Goal: Task Accomplishment & Management: Manage account settings

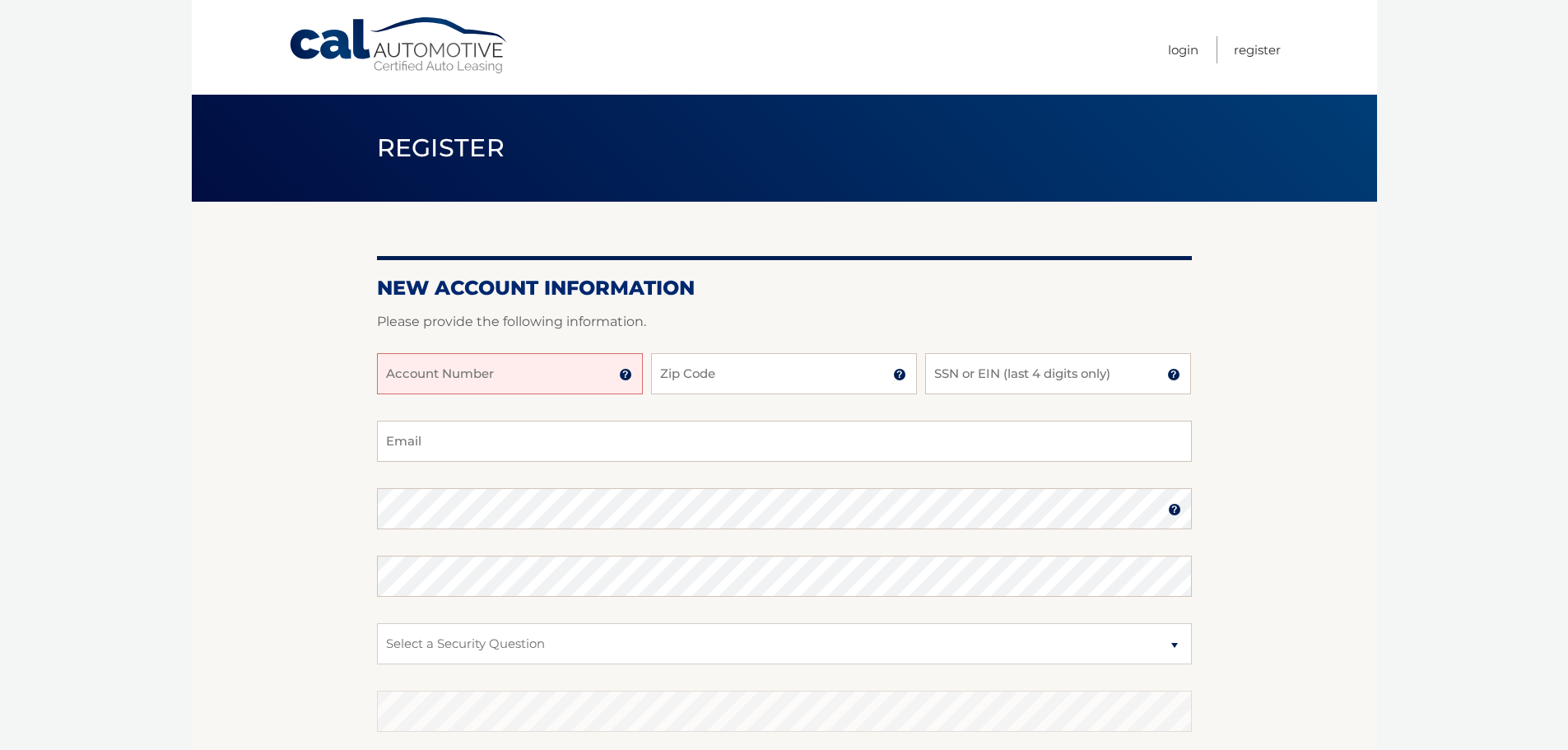
click at [425, 378] on input "Account Number" at bounding box center [509, 374] width 266 height 41
type input "44455532597"
click at [742, 370] on input "Zip Code" at bounding box center [784, 374] width 266 height 41
click at [726, 379] on input "Zip Code" at bounding box center [784, 374] width 266 height 41
type input "11783"
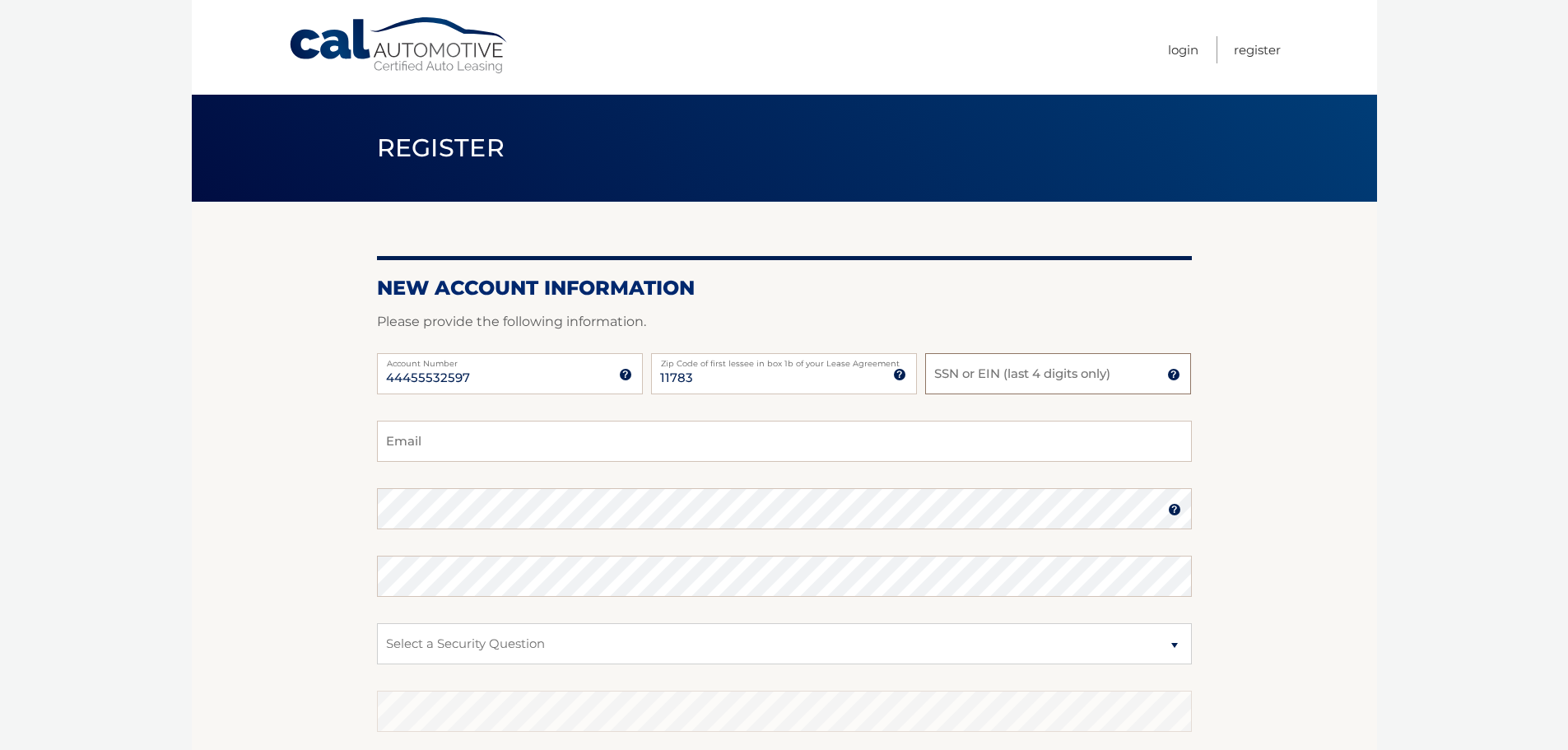
click at [962, 375] on input "SSN or EIN (last 4 digits only)" at bounding box center [1058, 374] width 266 height 41
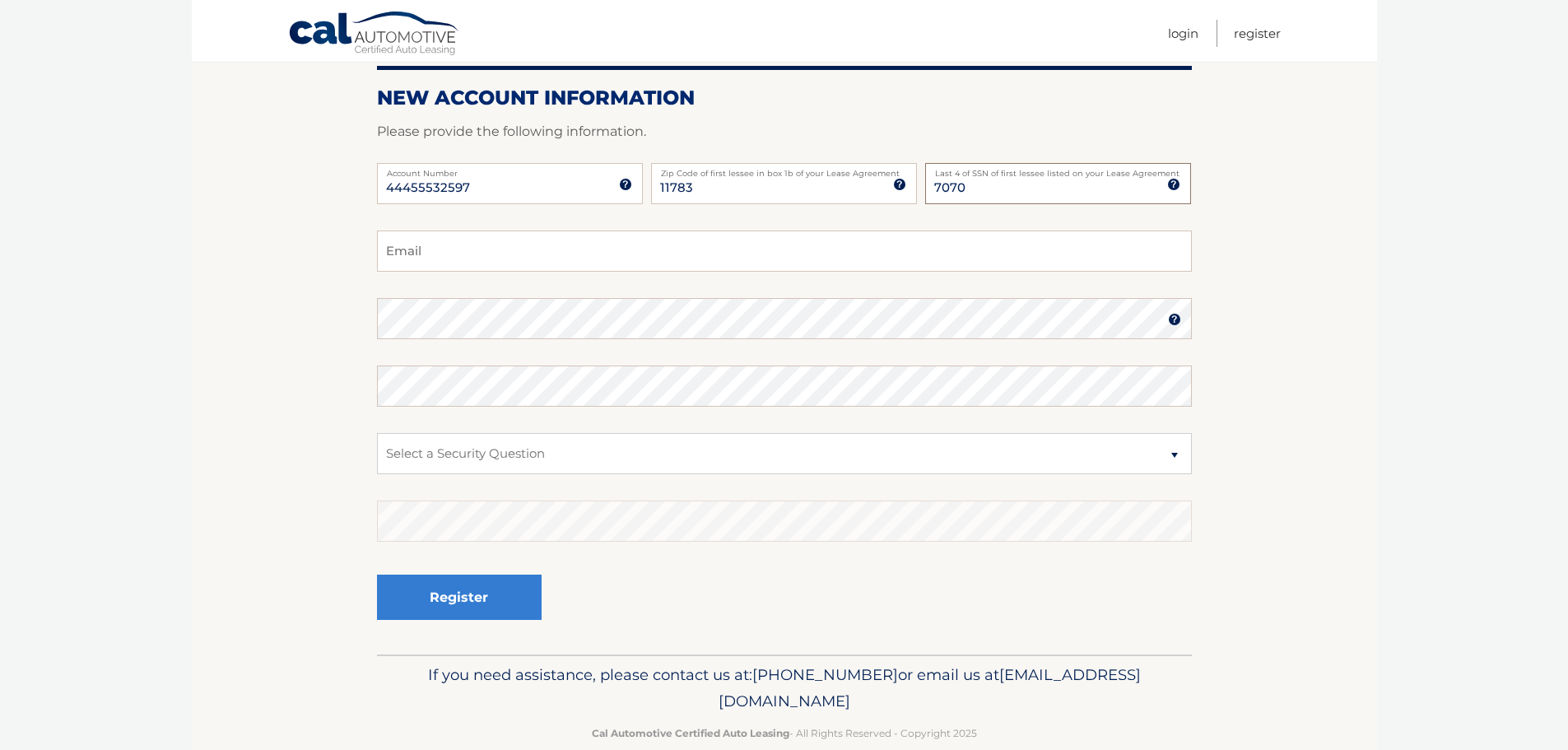
scroll to position [220, 0]
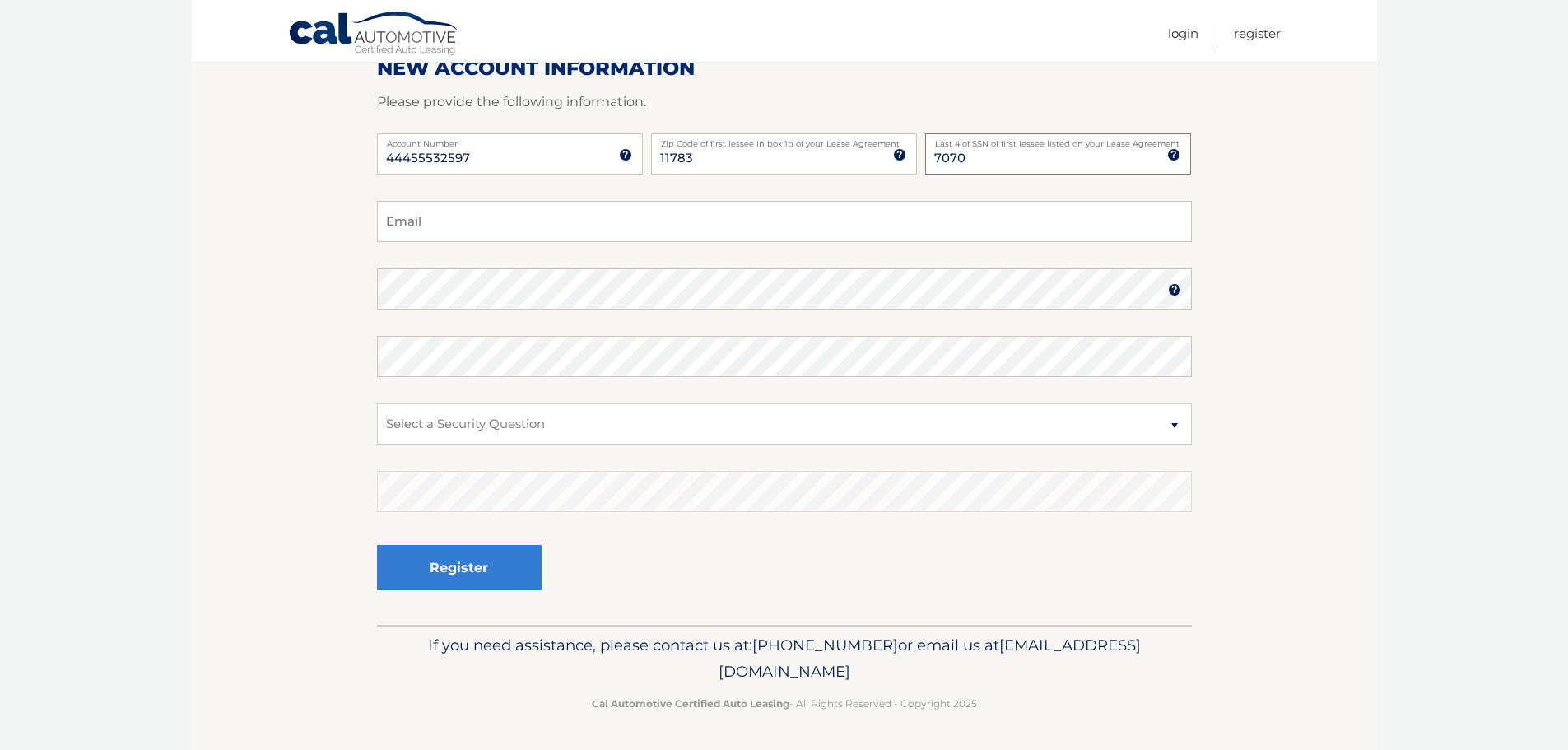
type input "7070"
click at [453, 223] on input "Email" at bounding box center [784, 221] width 815 height 41
type input "suepadula@gmail.com"
click at [1177, 288] on img at bounding box center [1175, 290] width 14 height 14
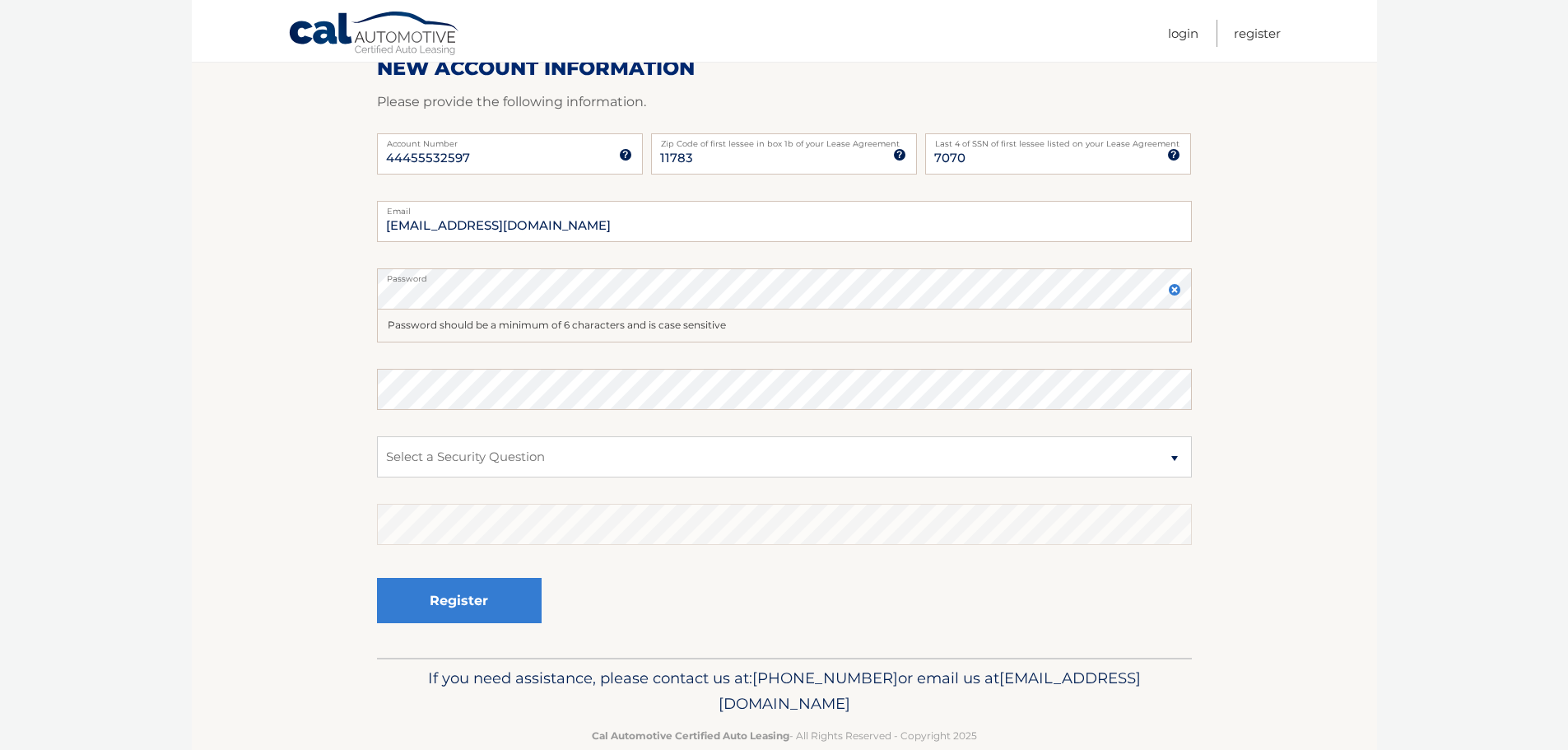
click at [502, 431] on fieldset "suepadula@gmail.com Email Password Password should be a minimum of 6 characters…" at bounding box center [784, 429] width 815 height 457
click at [646, 573] on div "Register" at bounding box center [784, 602] width 815 height 60
click at [1175, 458] on select "Select a Security Question What was the name of your elementary school? What is…" at bounding box center [784, 456] width 815 height 41
select select "2"
click at [377, 436] on select "Select a Security Question What was the name of your elementary school? What is…" at bounding box center [784, 456] width 815 height 41
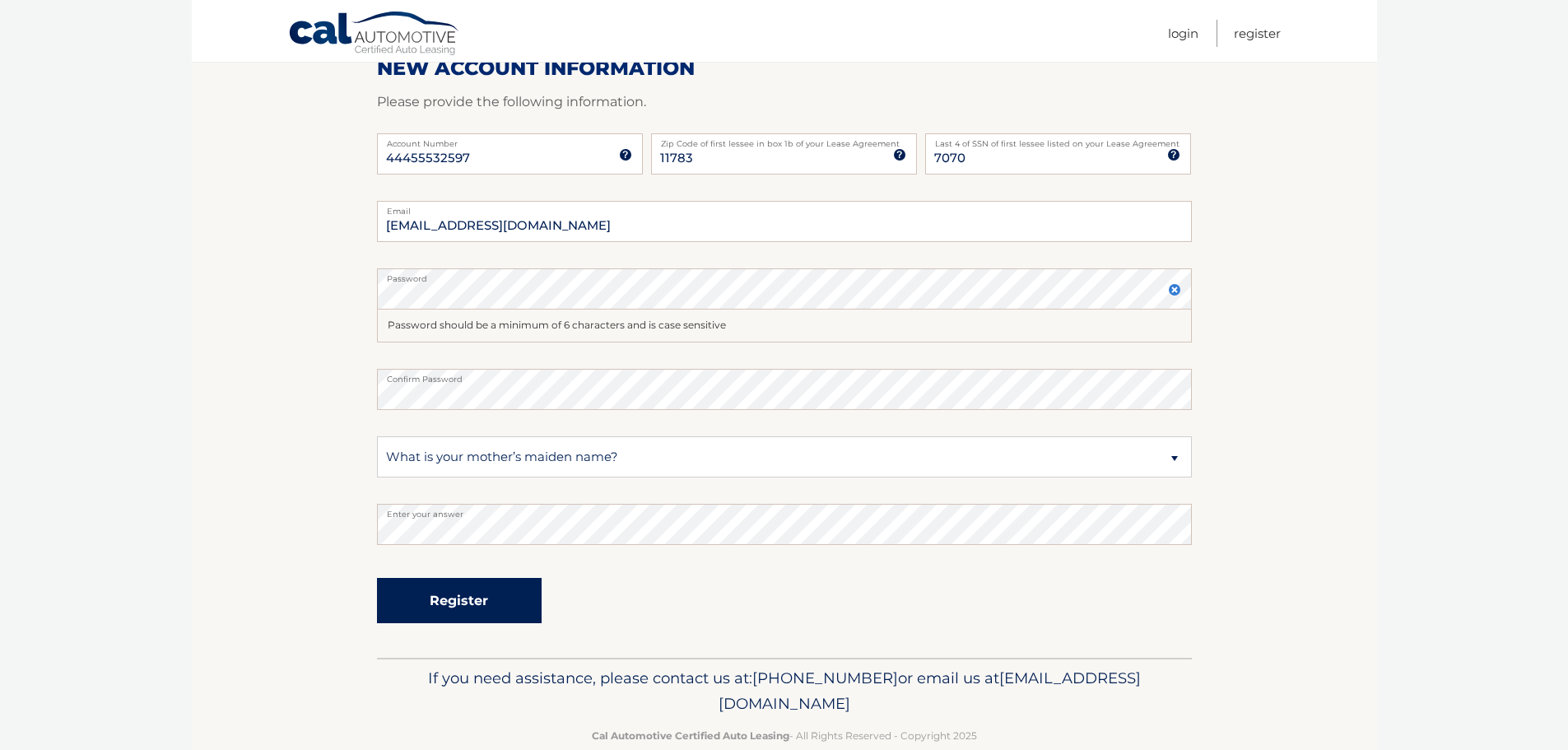
click at [498, 606] on button "Register" at bounding box center [459, 601] width 165 height 46
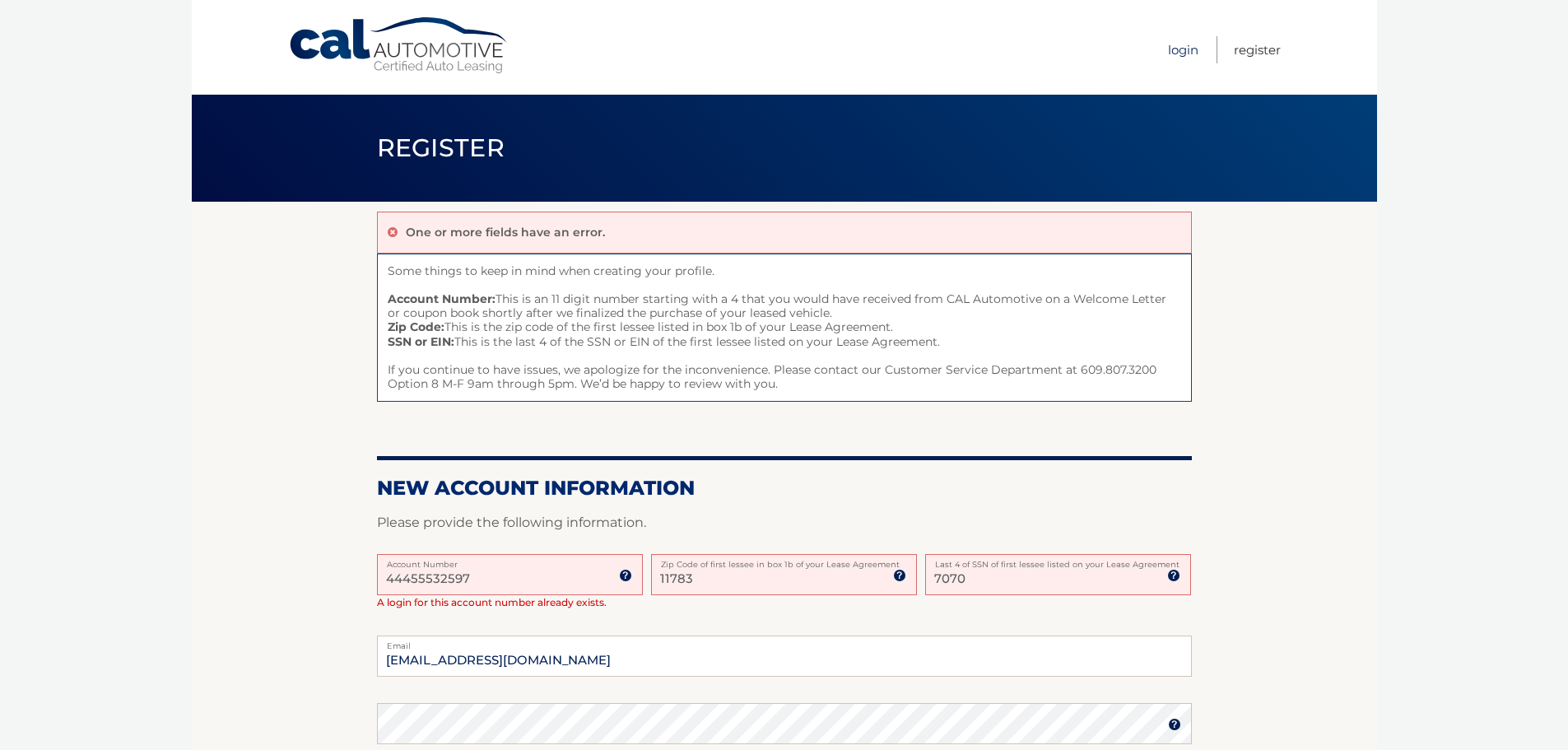
click at [1176, 47] on link "Login" at bounding box center [1183, 49] width 30 height 27
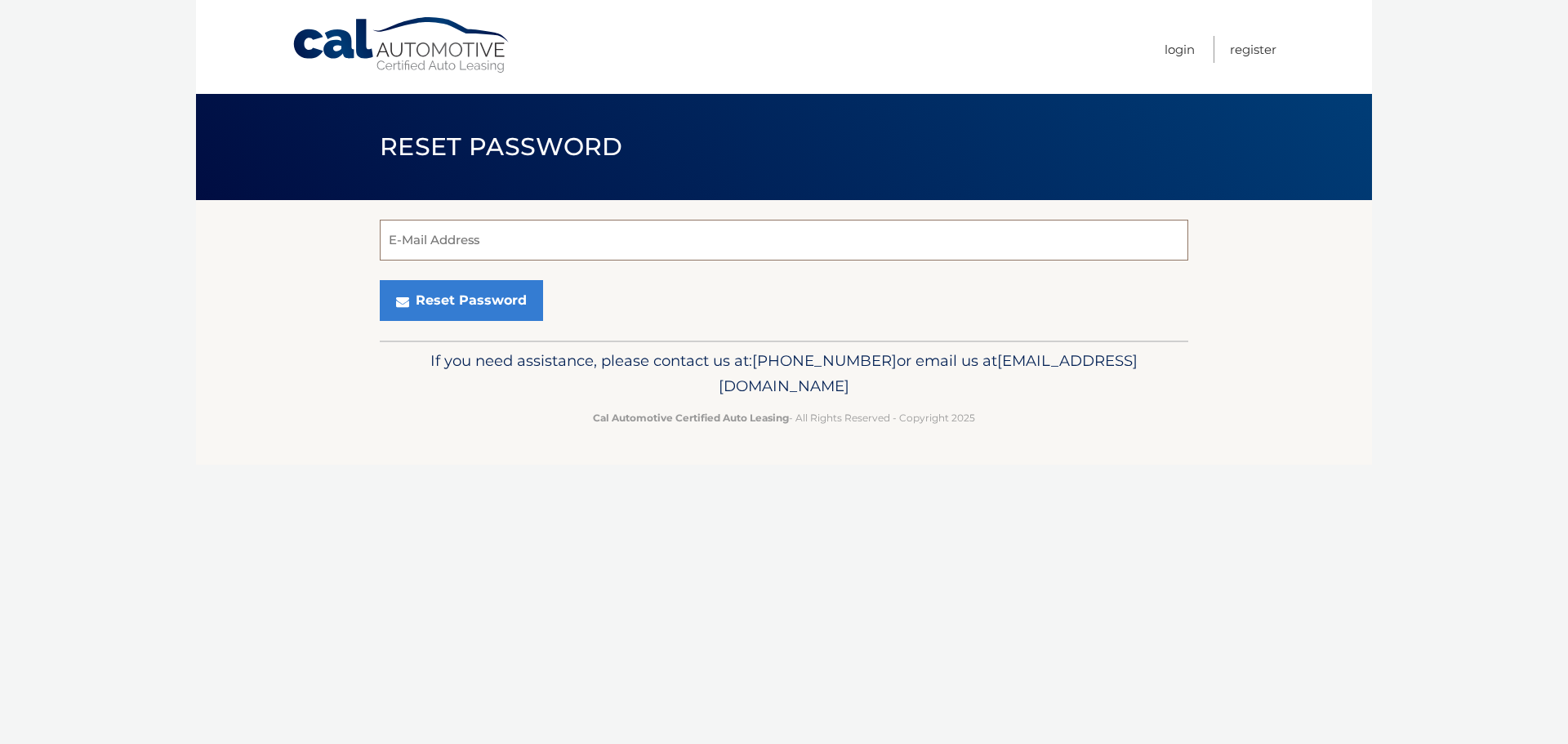
click at [516, 236] on input "E-Mail Address" at bounding box center [783, 240] width 808 height 40
type input "[EMAIL_ADDRESS][DOMAIN_NAME]"
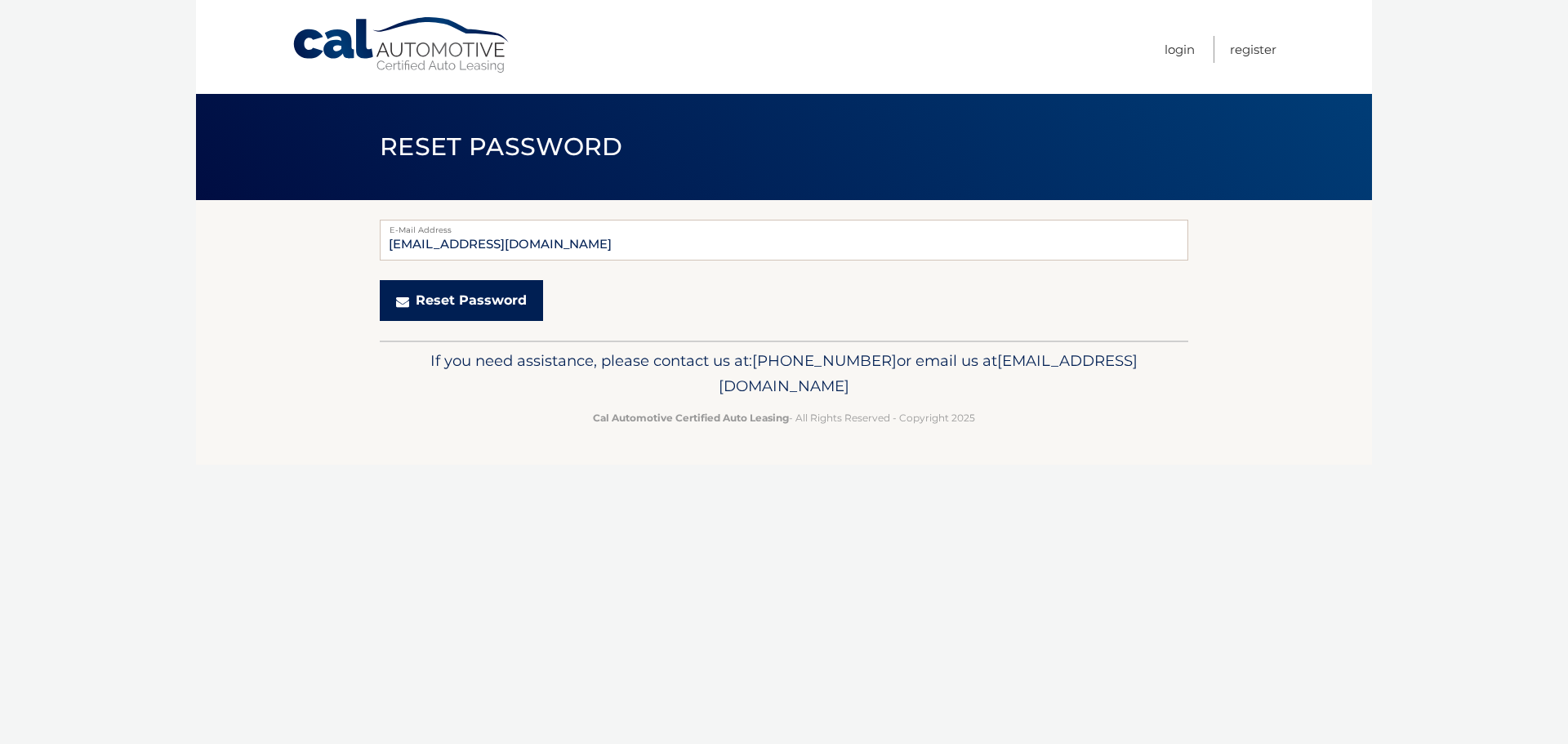
click at [502, 304] on button "Reset Password" at bounding box center [461, 301] width 163 height 40
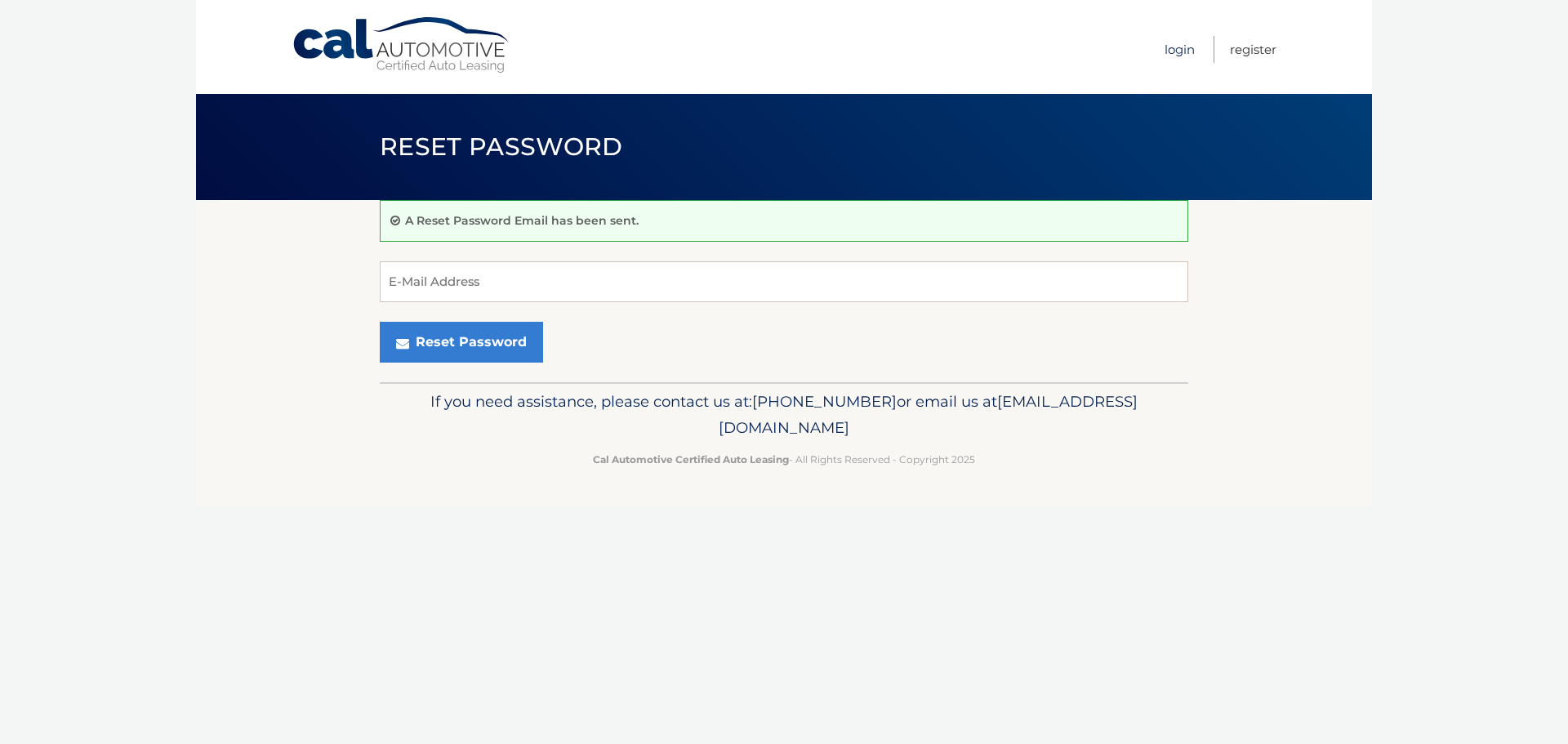
click at [1183, 54] on link "Login" at bounding box center [1179, 49] width 30 height 27
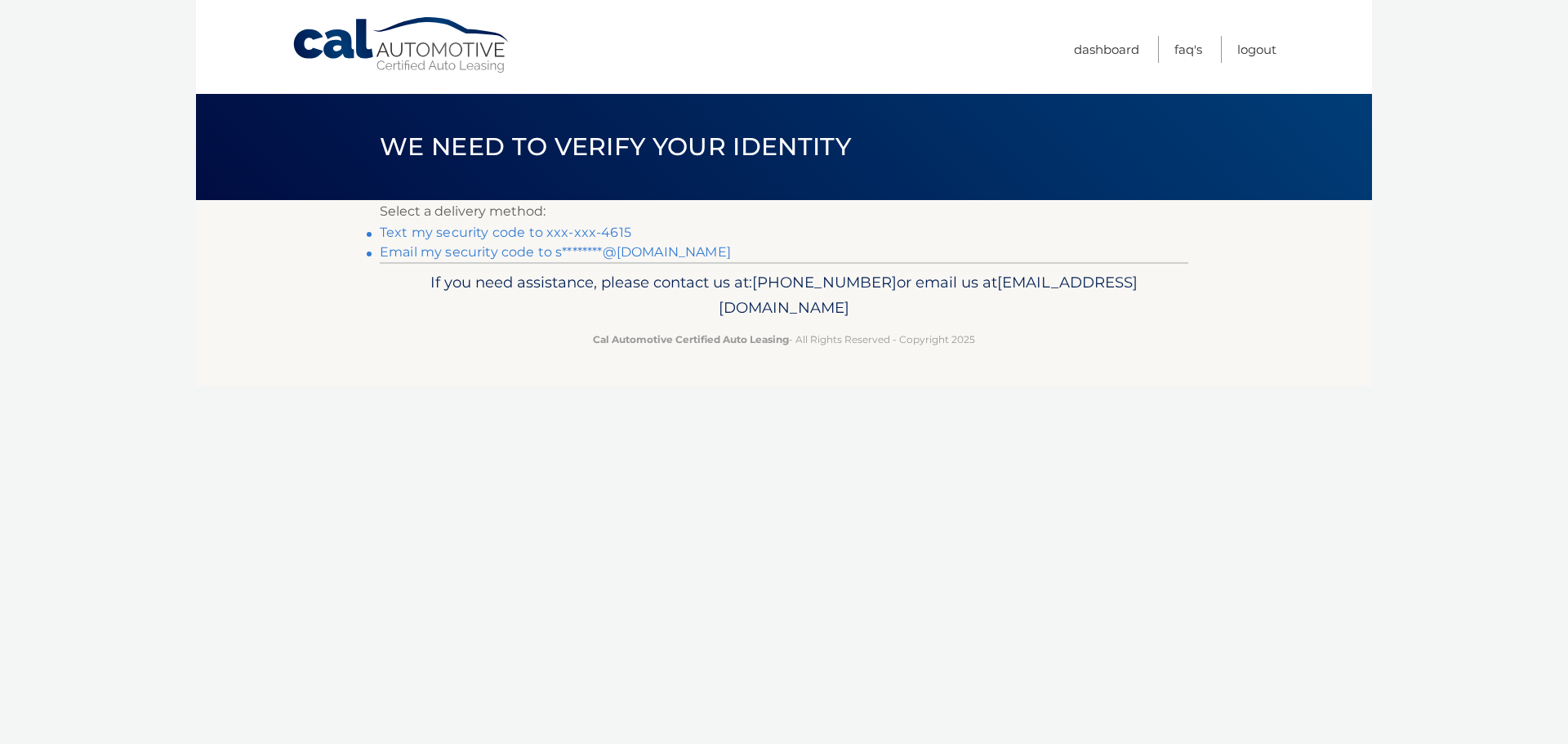
click at [564, 233] on link "Text my security code to xxx-xxx-4615" at bounding box center [505, 233] width 252 height 15
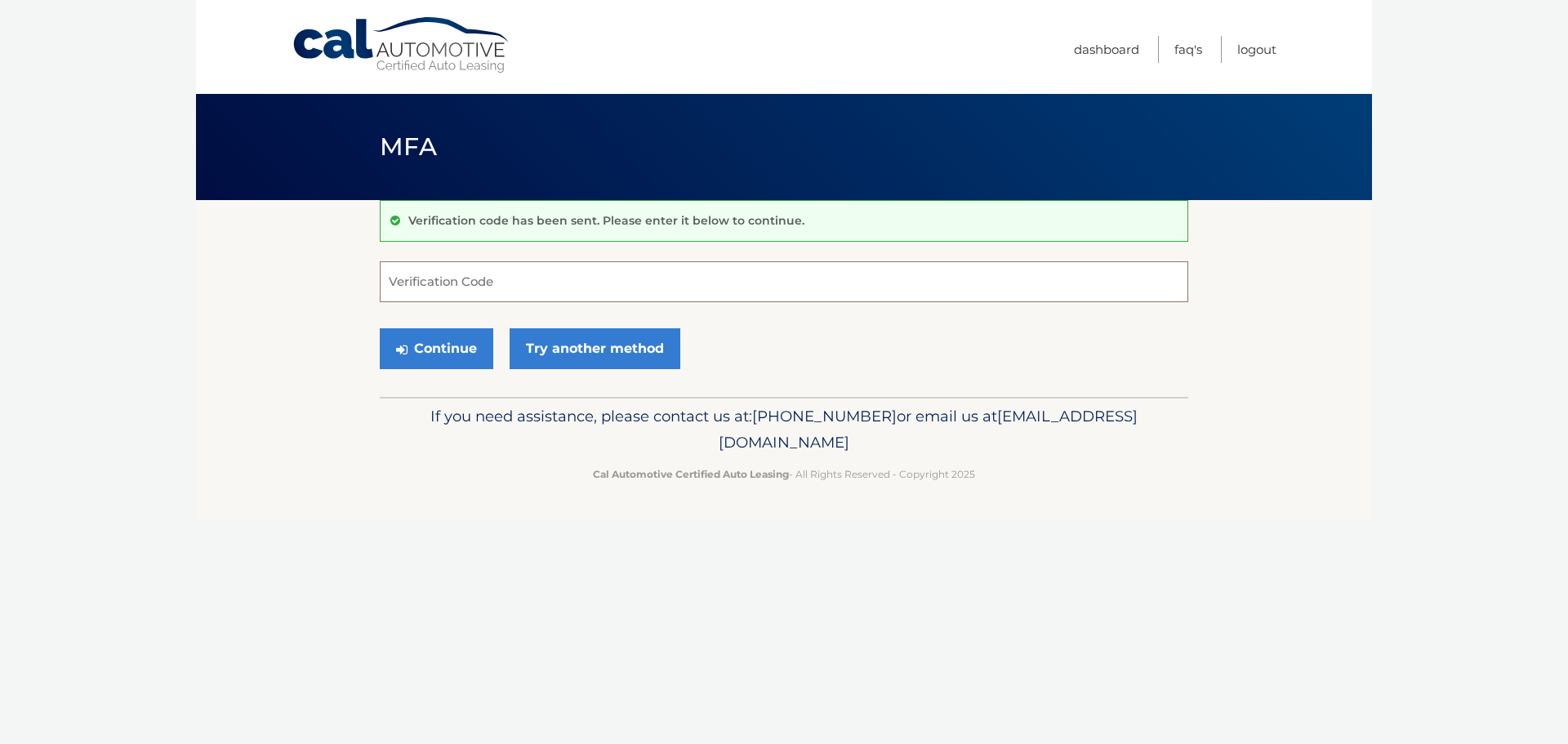
click at [503, 290] on input "Verification Code" at bounding box center [783, 282] width 808 height 40
type input "800875"
click at [460, 352] on button "Continue" at bounding box center [436, 349] width 113 height 40
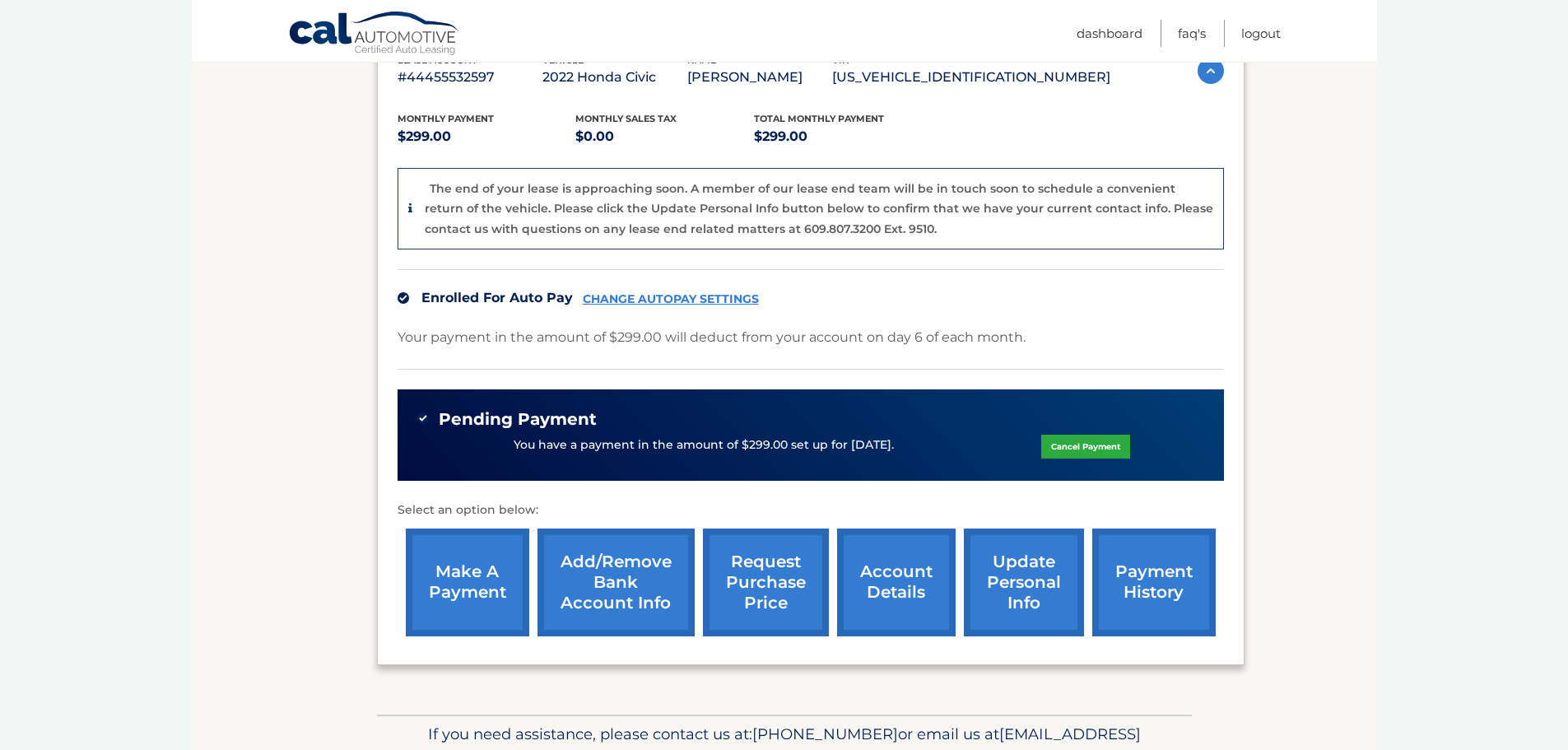
scroll to position [397, 0]
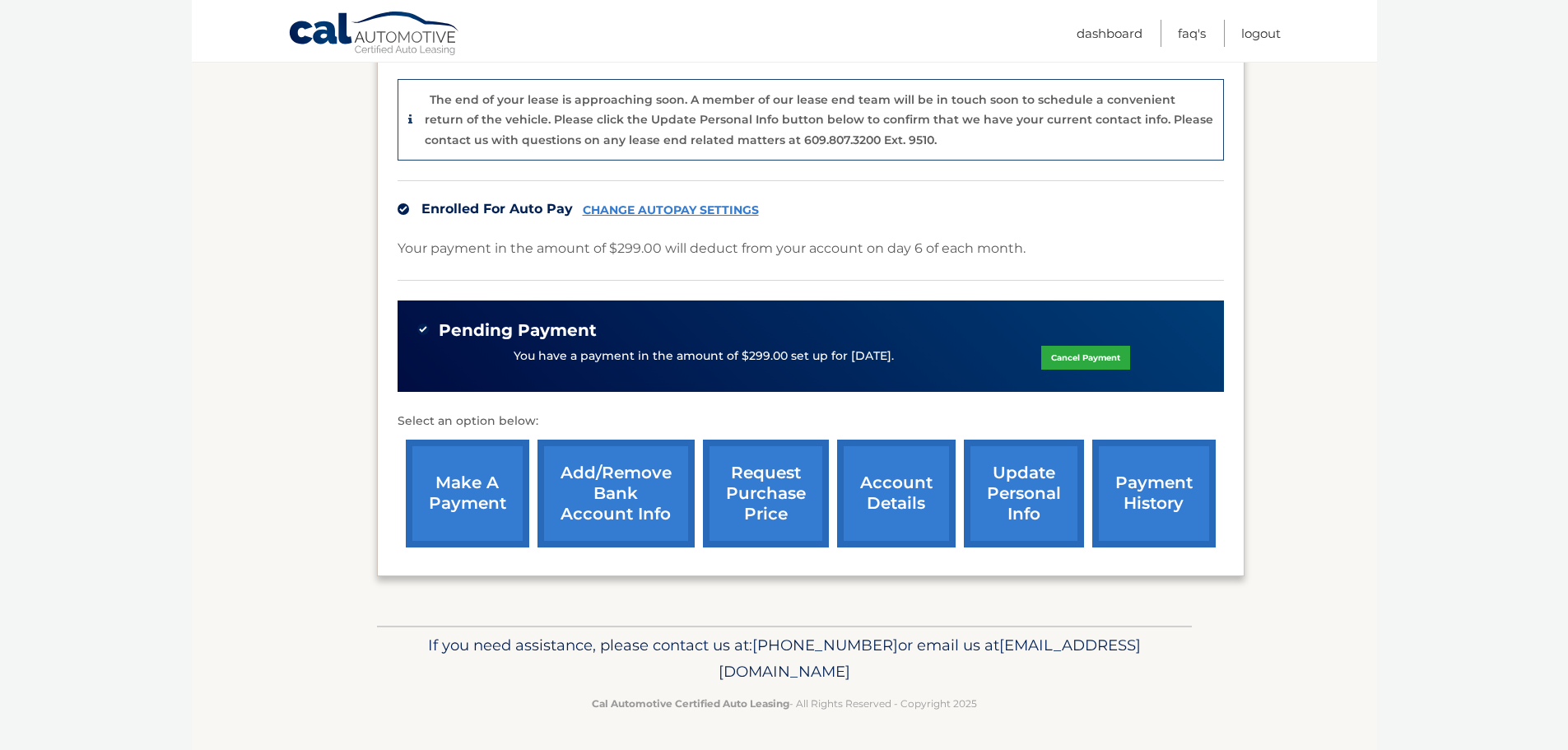
click at [1074, 356] on link "Cancel Payment" at bounding box center [1086, 358] width 89 height 24
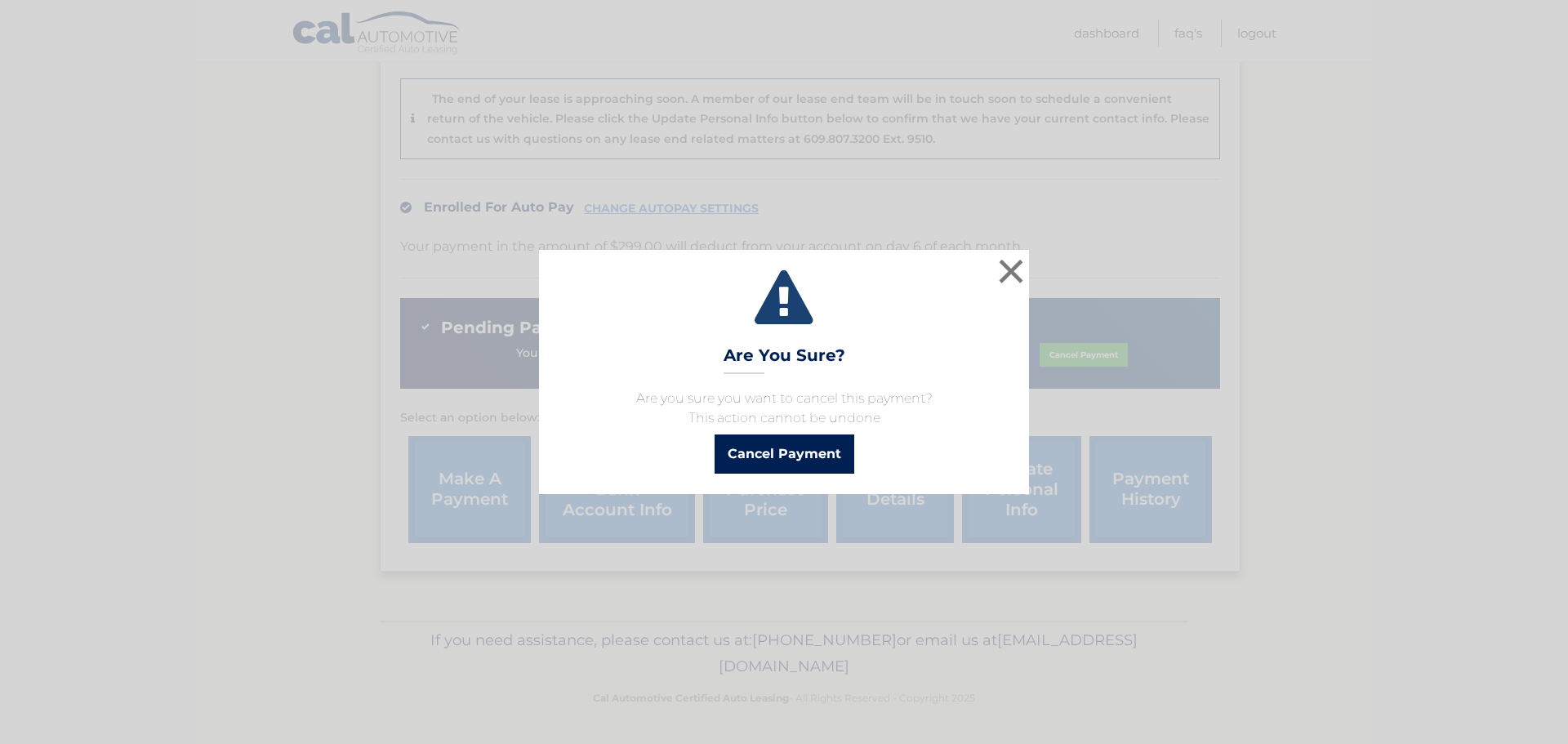
click at [755, 453] on button "Cancel Payment" at bounding box center [784, 454] width 139 height 39
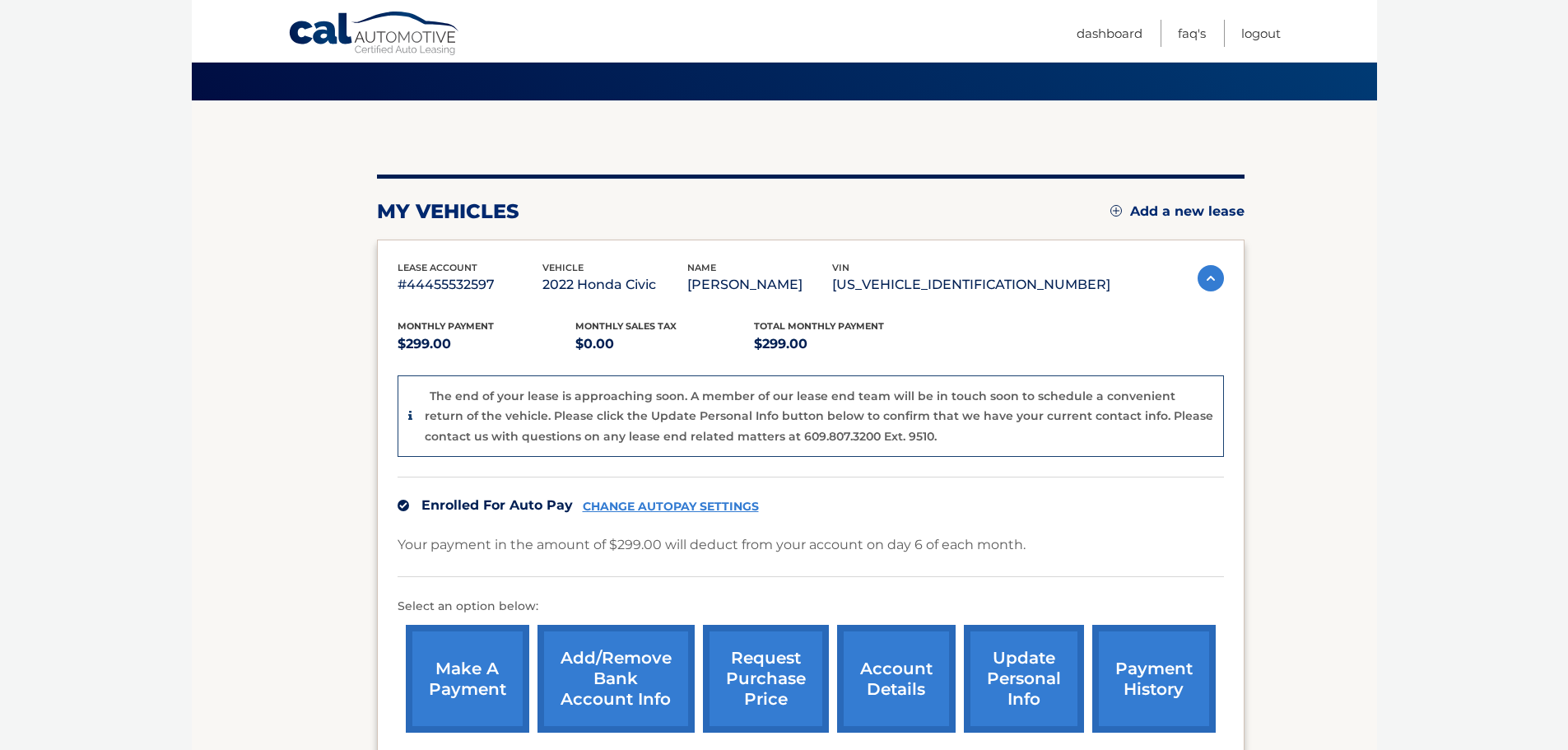
scroll to position [165, 0]
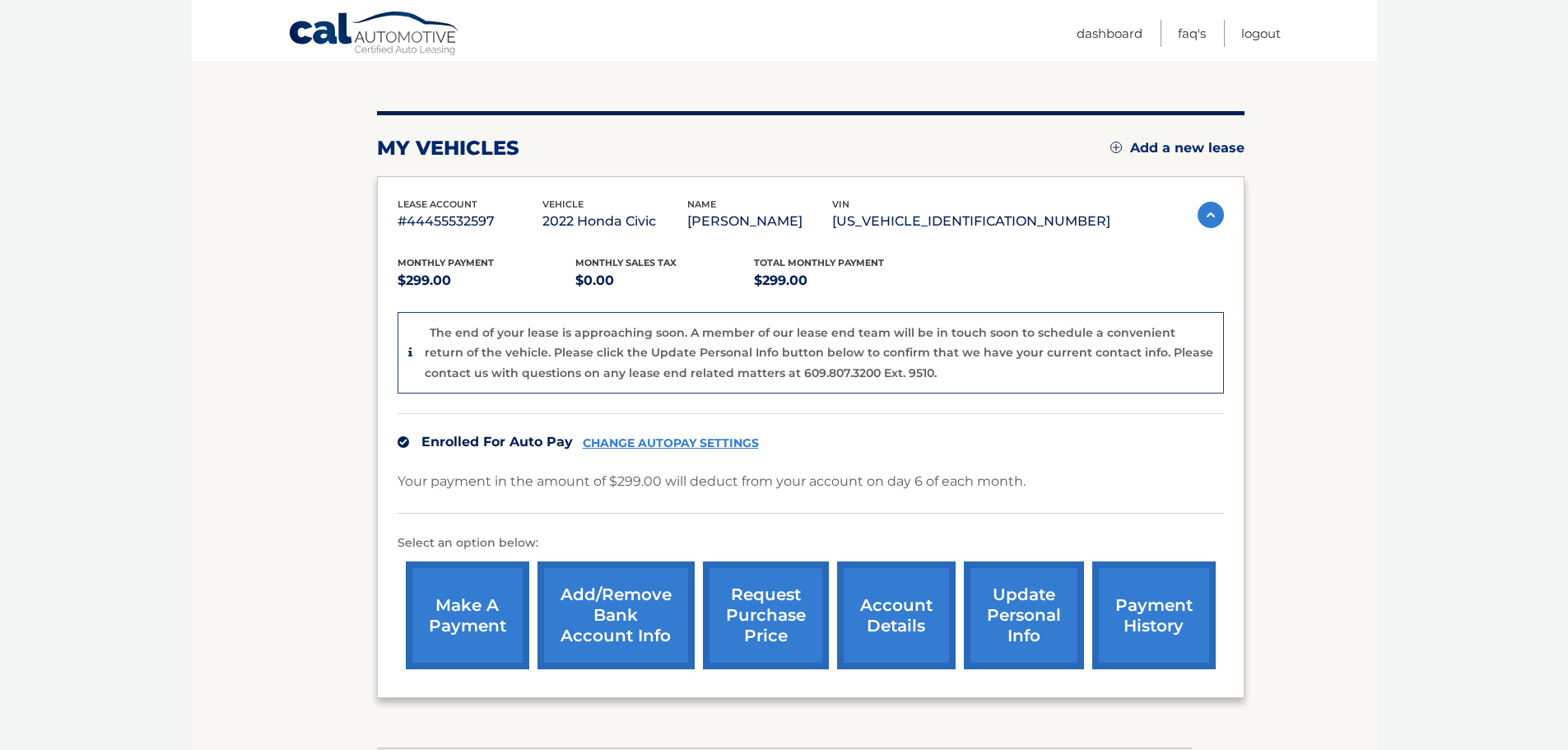
click at [1143, 149] on link "Add a new lease" at bounding box center [1177, 147] width 135 height 16
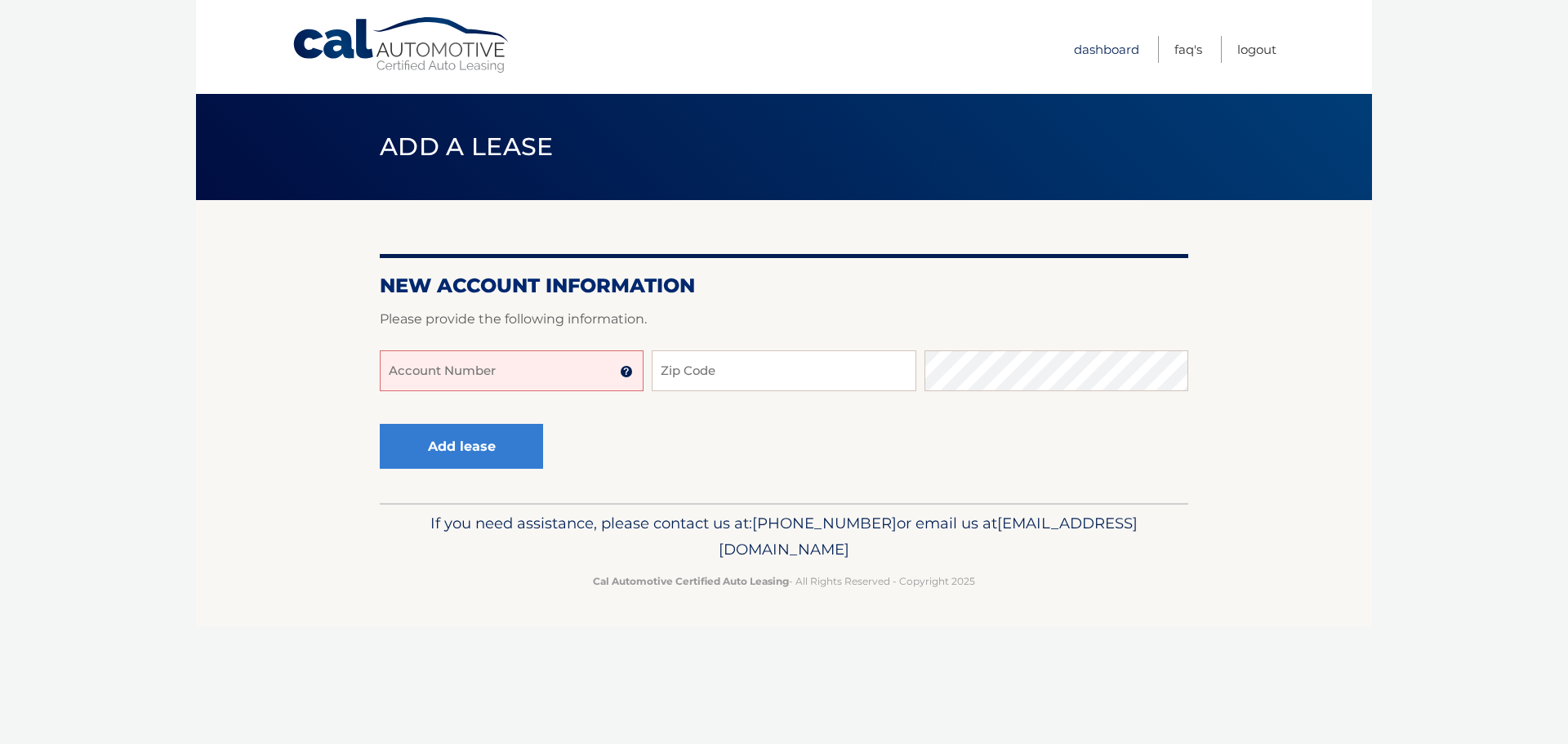
click at [1111, 48] on link "Dashboard" at bounding box center [1107, 49] width 65 height 27
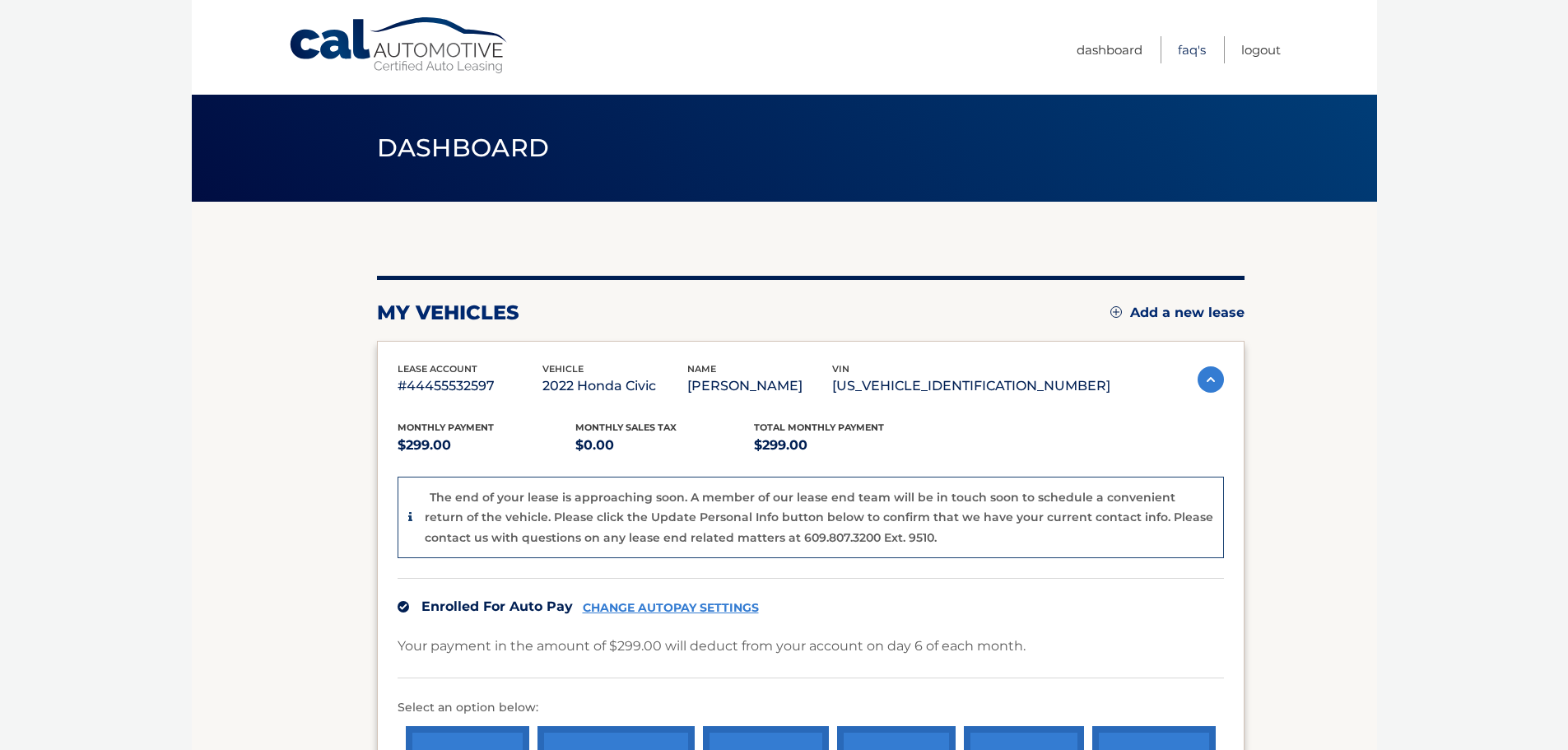
click at [1193, 50] on link "FAQ's" at bounding box center [1191, 49] width 28 height 27
